Goal: Task Accomplishment & Management: Use online tool/utility

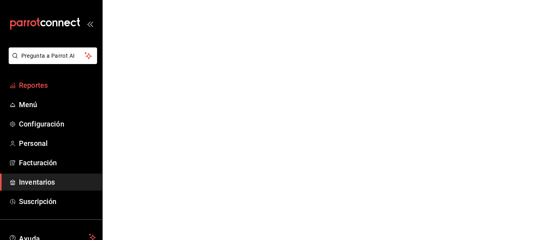
click at [40, 90] on span "Reportes" at bounding box center [57, 85] width 77 height 11
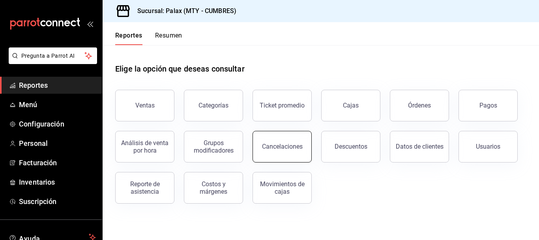
click at [283, 145] on div "Cancelaciones" at bounding box center [282, 147] width 41 height 8
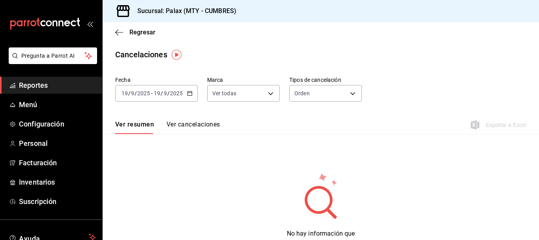
click at [190, 95] on icon "button" at bounding box center [190, 93] width 6 height 6
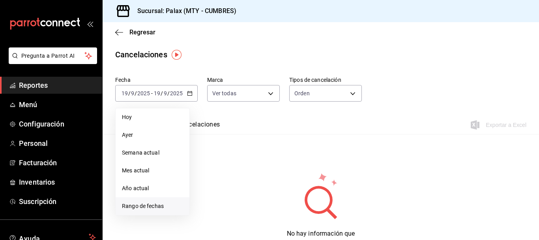
click at [160, 205] on span "Rango de fechas" at bounding box center [152, 206] width 61 height 8
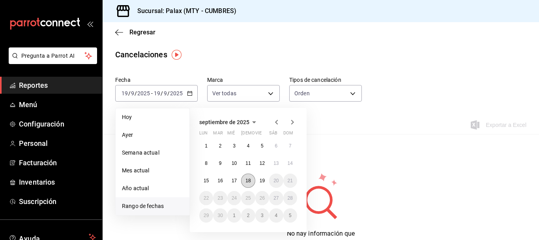
click at [247, 182] on abbr "18" at bounding box center [248, 181] width 5 height 6
click at [266, 178] on button "19" at bounding box center [262, 180] width 14 height 14
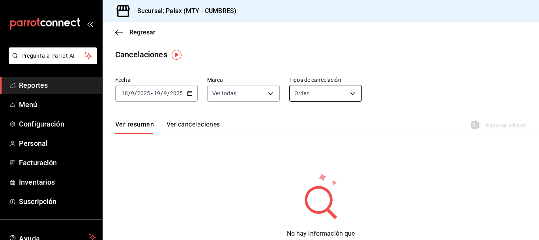
click at [297, 93] on body "Pregunta a Parrot AI Reportes Menú Configuración Personal Facturación Inventari…" at bounding box center [269, 120] width 539 height 240
click at [299, 132] on li "Artículo" at bounding box center [323, 130] width 71 height 13
type input "ORDER_ITEM"
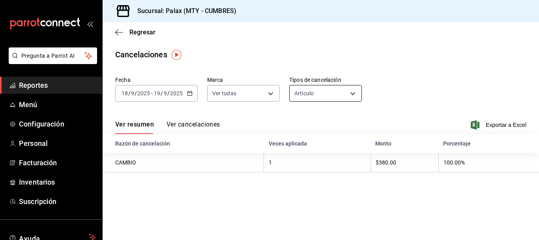
click at [321, 90] on body "Pregunta a Parrot AI Reportes Menú Configuración Personal Facturación Inventari…" at bounding box center [269, 120] width 539 height 240
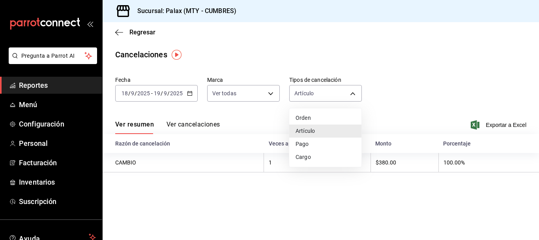
click at [262, 124] on div at bounding box center [269, 120] width 539 height 240
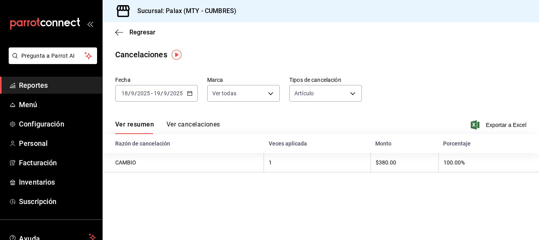
click at [214, 126] on button "Ver cancelaciones" at bounding box center [194, 126] width 54 height 13
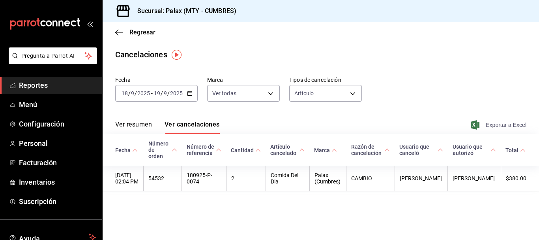
click at [503, 125] on span "Exportar a Excel" at bounding box center [500, 124] width 54 height 9
